Goal: Find specific page/section: Find specific page/section

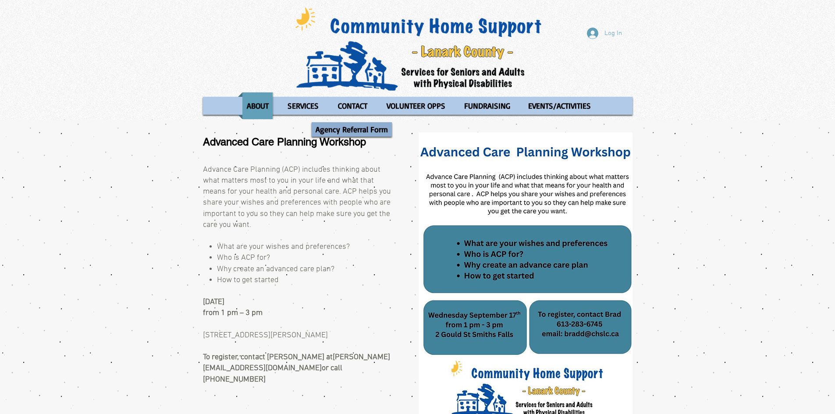
click at [343, 125] on p "Agency Referral Form" at bounding box center [352, 129] width 80 height 14
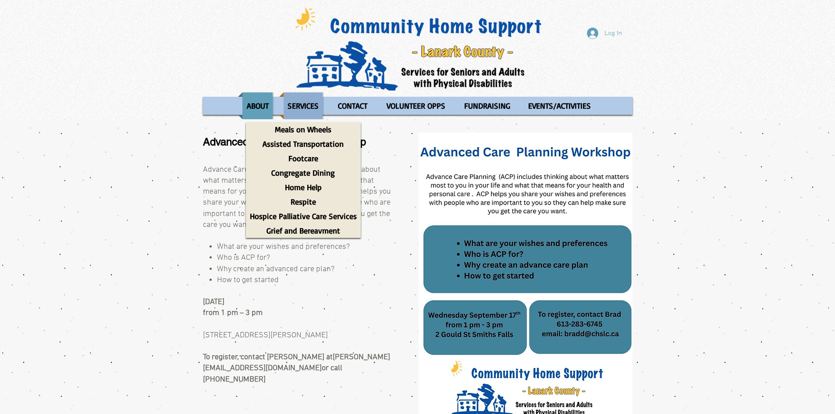
click at [302, 113] on p "SERVICES" at bounding box center [303, 105] width 39 height 27
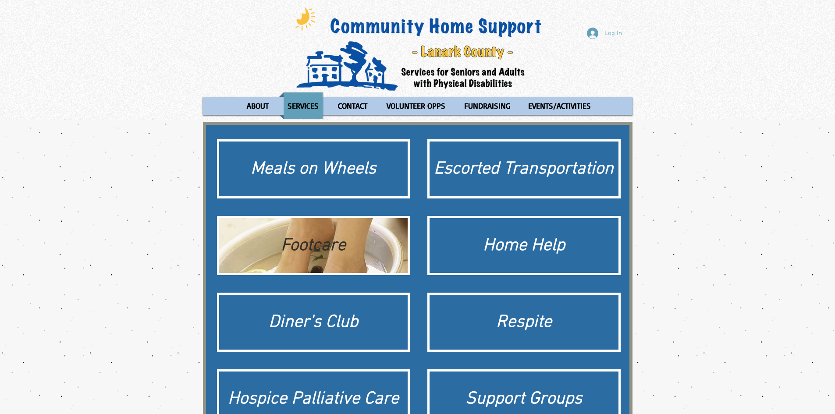
click at [405, 246] on div "Footcare" at bounding box center [313, 245] width 189 height 55
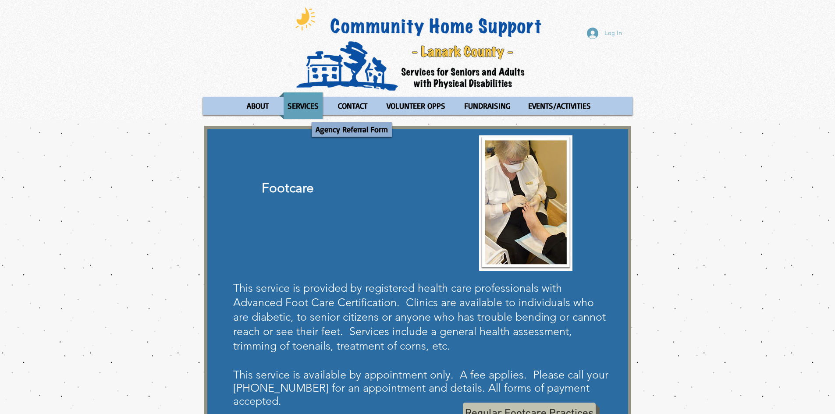
click at [351, 128] on p "Agency Referral Form" at bounding box center [352, 129] width 80 height 14
